Goal: Transaction & Acquisition: Purchase product/service

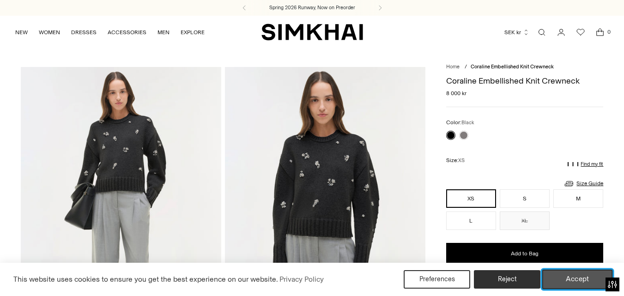
click at [571, 275] on button "Accept" at bounding box center [577, 279] width 71 height 19
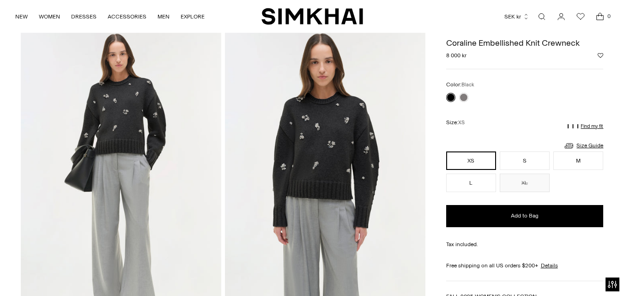
scroll to position [37, 0]
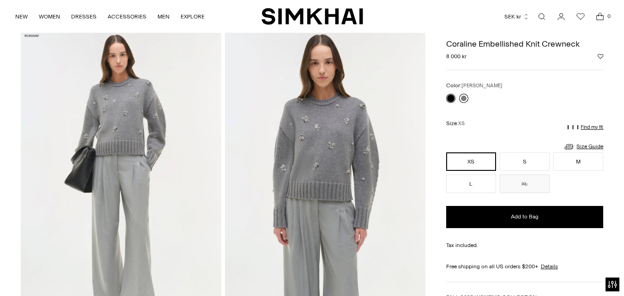
click at [465, 97] on link at bounding box center [463, 98] width 9 height 9
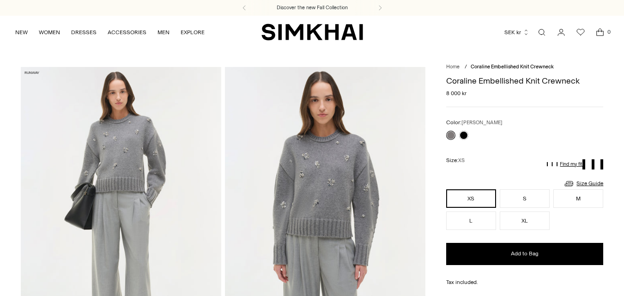
click at [319, 160] on img at bounding box center [325, 217] width 200 height 301
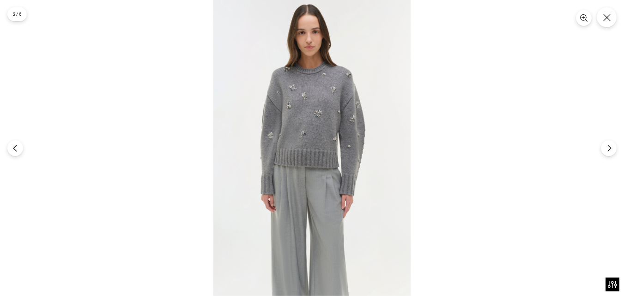
click at [319, 160] on img at bounding box center [311, 148] width 197 height 296
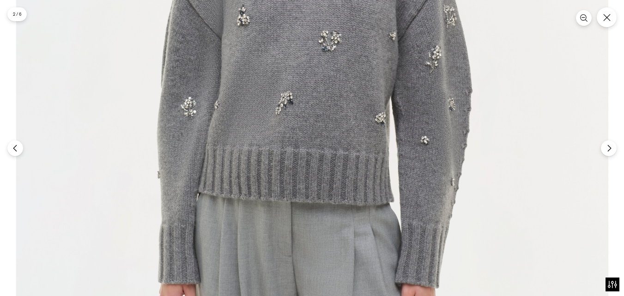
click at [338, 180] on img at bounding box center [312, 145] width 592 height 888
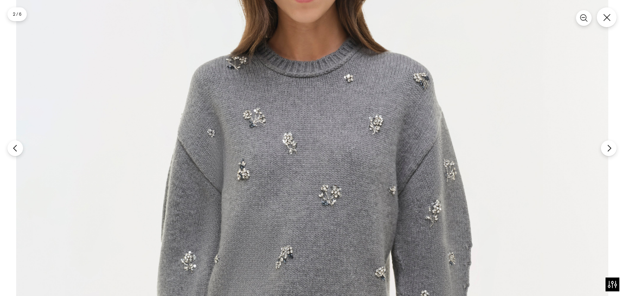
click at [543, 58] on img at bounding box center [312, 299] width 592 height 888
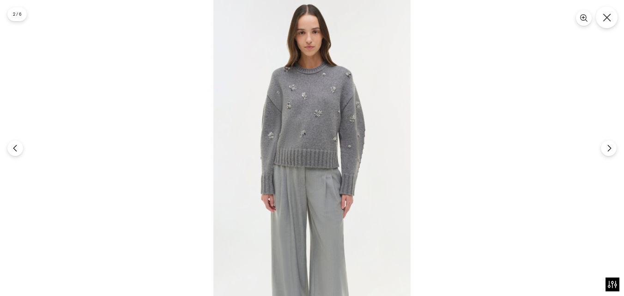
click at [608, 19] on icon "Close" at bounding box center [607, 17] width 8 height 8
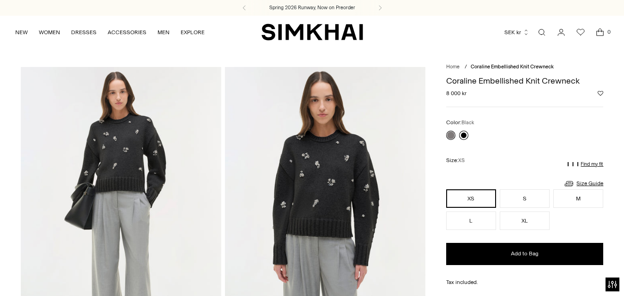
click at [466, 134] on link at bounding box center [463, 135] width 9 height 9
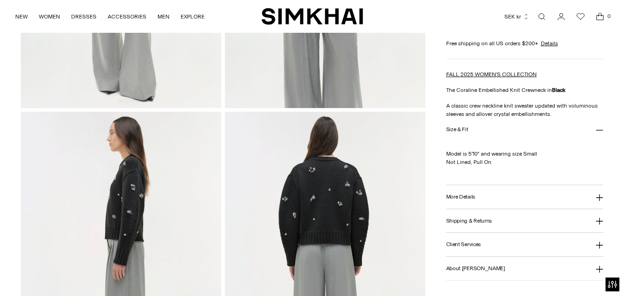
scroll to position [277, 0]
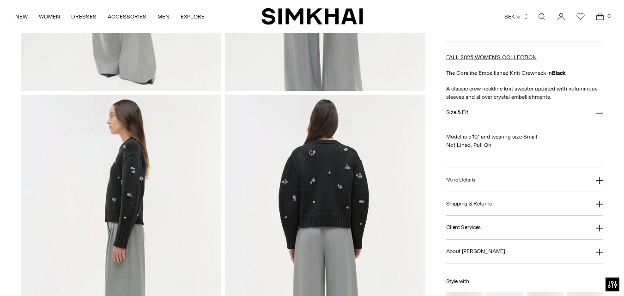
click at [461, 181] on h3 "More Details" at bounding box center [460, 180] width 29 height 6
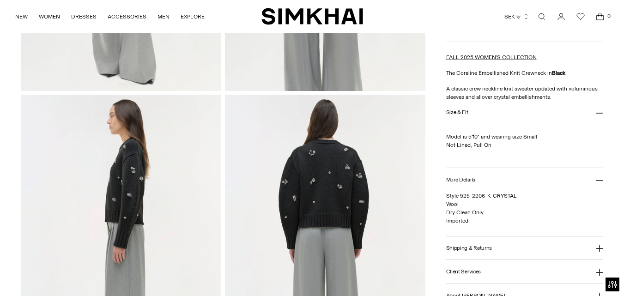
click at [460, 247] on h3 "Shipping & Returns" at bounding box center [469, 248] width 46 height 6
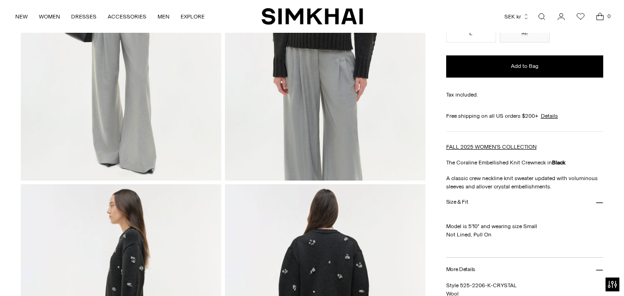
scroll to position [351, 0]
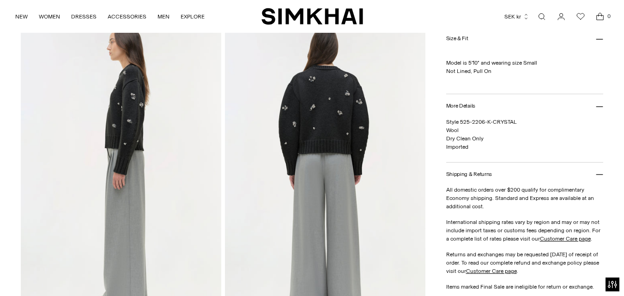
click at [127, 121] on img at bounding box center [121, 171] width 200 height 301
